Goal: Task Accomplishment & Management: Manage account settings

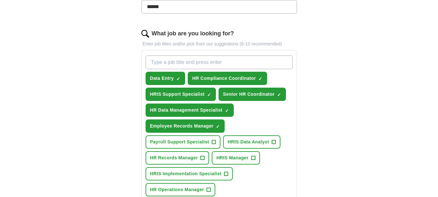
scroll to position [194, 0]
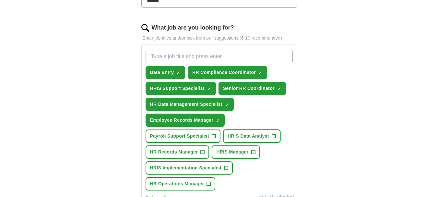
click at [275, 137] on span "+" at bounding box center [274, 136] width 4 height 5
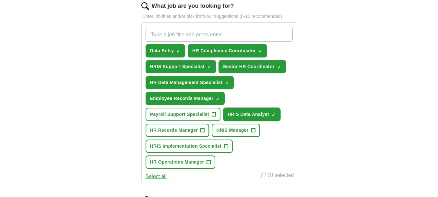
scroll to position [227, 0]
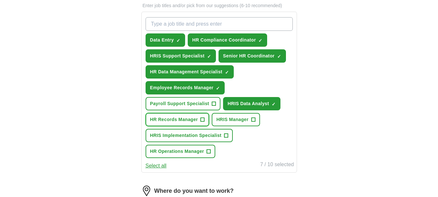
click at [200, 120] on button "HR Records Manager +" at bounding box center [177, 119] width 64 height 13
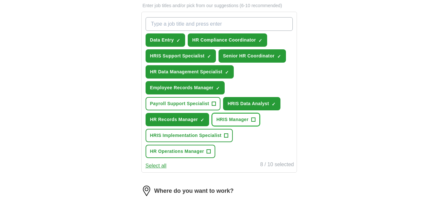
click at [253, 119] on span "+" at bounding box center [253, 119] width 4 height 5
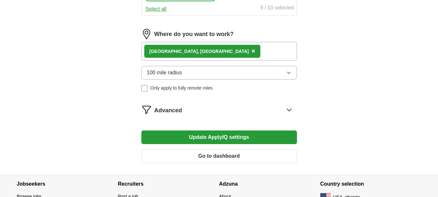
scroll to position [389, 0]
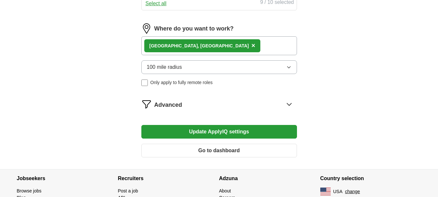
click at [278, 136] on button "Update ApplyIQ settings" at bounding box center [219, 132] width 156 height 14
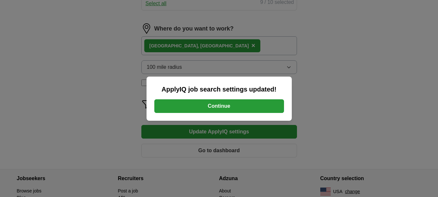
click at [260, 102] on button "Continue" at bounding box center [219, 106] width 130 height 14
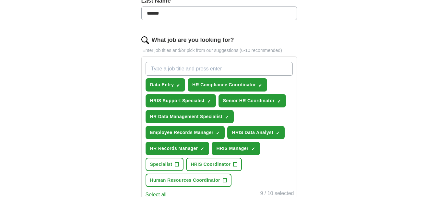
scroll to position [162, 0]
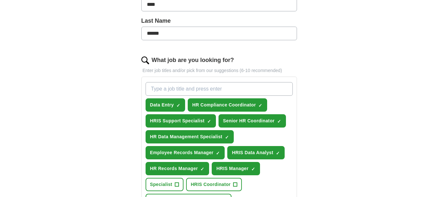
click at [229, 87] on input "What job are you looking for?" at bounding box center [218, 89] width 147 height 14
type input "administration"
click at [359, 122] on div "ApplyIQ Let ApplyIQ do the hard work of searching and applying for jobs. Just t…" at bounding box center [219, 119] width 415 height 522
click at [258, 86] on input "administration" at bounding box center [218, 89] width 147 height 14
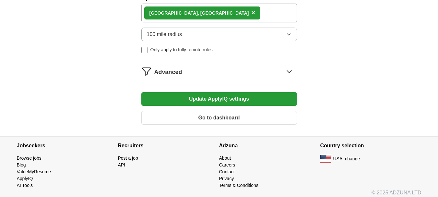
scroll to position [426, 0]
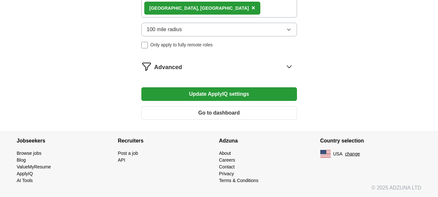
click at [224, 91] on button "Update ApplyIQ settings" at bounding box center [219, 94] width 156 height 14
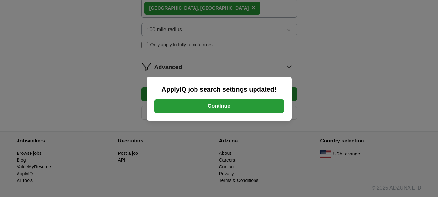
click at [220, 106] on button "Continue" at bounding box center [219, 106] width 130 height 14
